Goal: Information Seeking & Learning: Learn about a topic

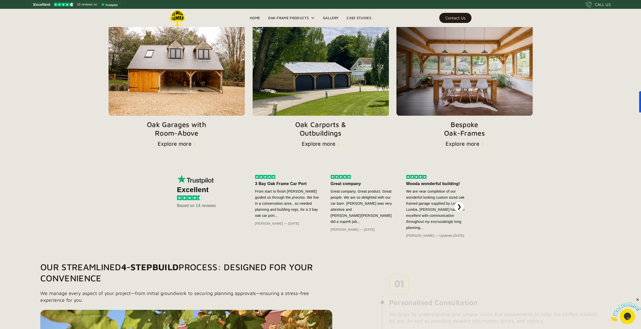
click at [202, 97] on img at bounding box center [177, 68] width 136 height 93
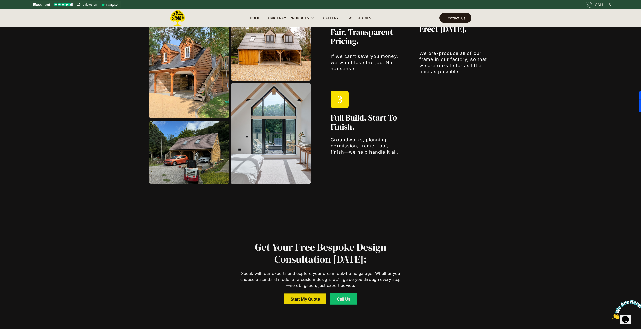
scroll to position [881, 0]
click at [192, 199] on div "Why Choose Us? We save our customers thousands of pounds and countless hours of…" at bounding box center [320, 78] width 342 height 271
click at [195, 177] on img at bounding box center [188, 152] width 79 height 63
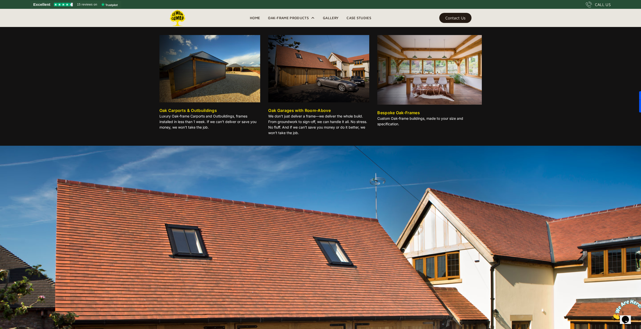
scroll to position [300, 0]
click at [322, 88] on img at bounding box center [318, 68] width 101 height 67
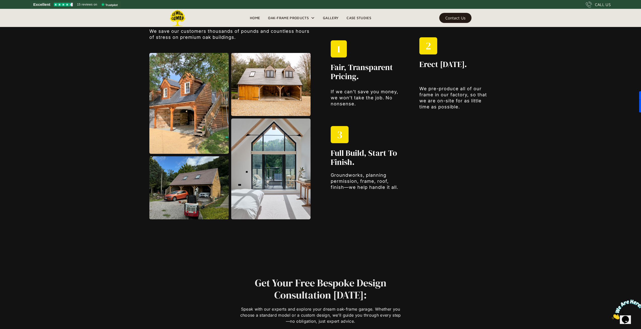
scroll to position [846, 0]
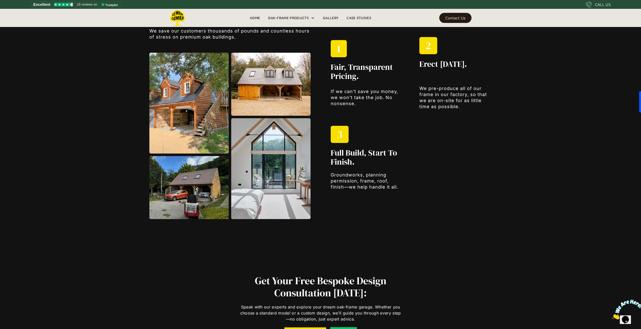
click at [274, 102] on img at bounding box center [270, 84] width 79 height 63
